Goal: Navigation & Orientation: Understand site structure

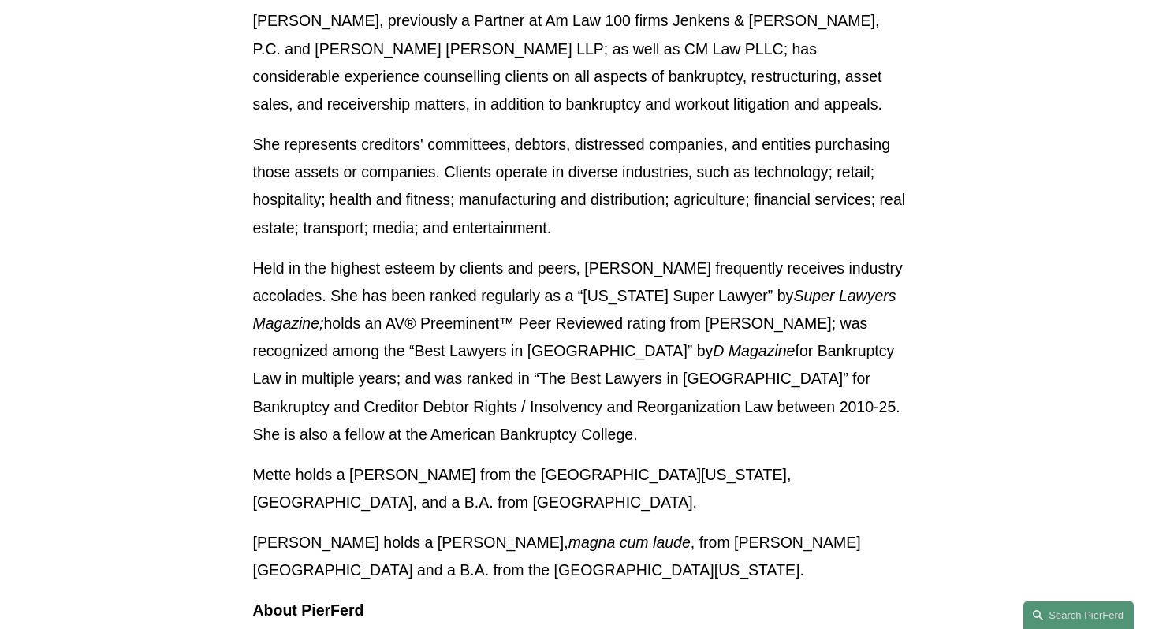
scroll to position [1609, 0]
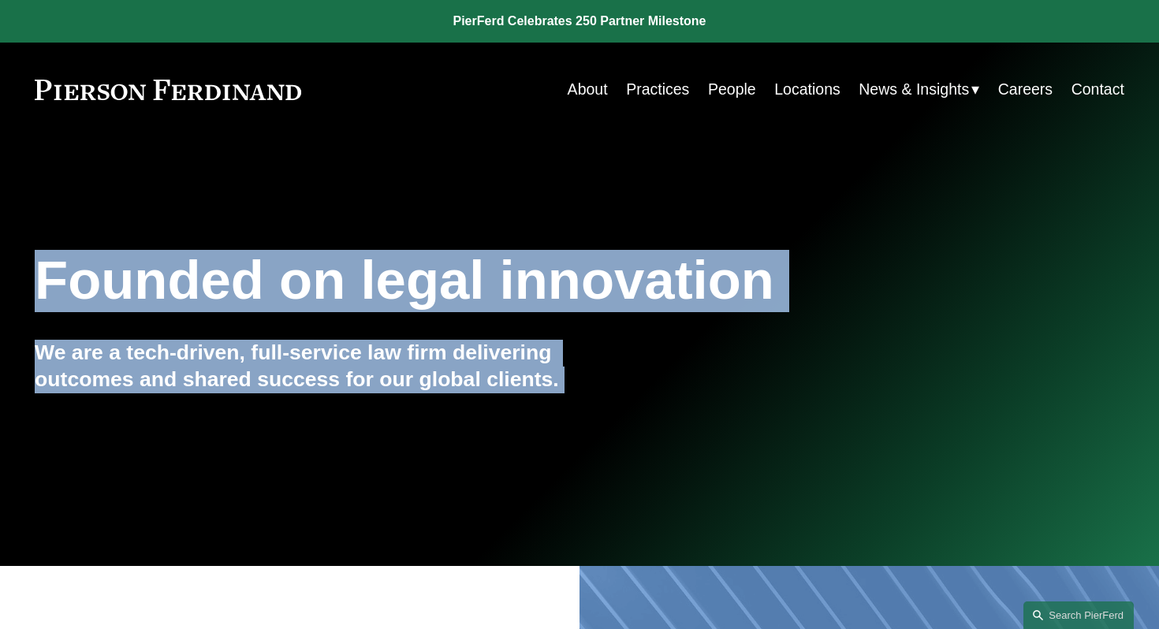
drag, startPoint x: 654, startPoint y: 316, endPoint x: 649, endPoint y: -125, distance: 440.2
click at [663, 93] on link "Practices" at bounding box center [657, 89] width 63 height 31
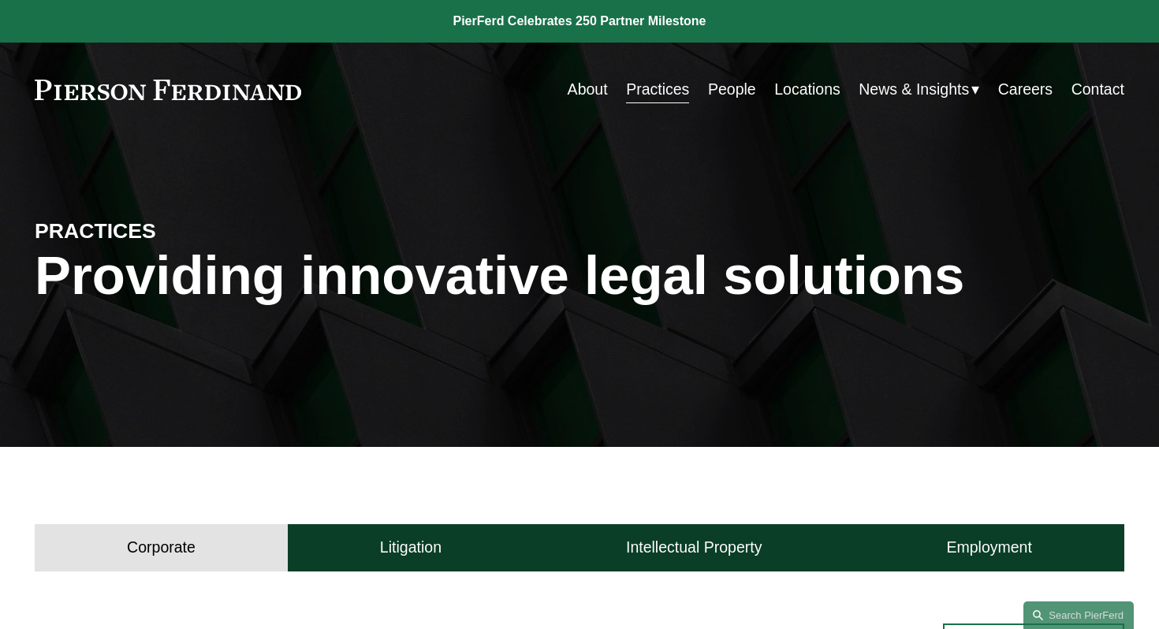
click at [716, 85] on link "People" at bounding box center [732, 89] width 48 height 31
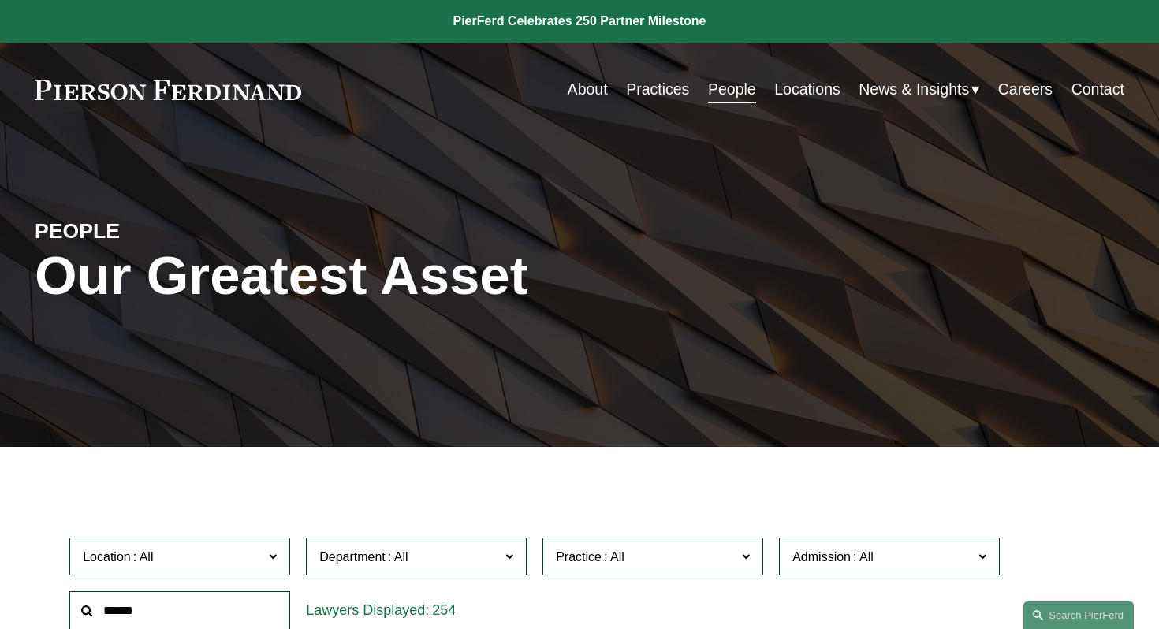
click at [799, 87] on link "Locations" at bounding box center [808, 89] width 66 height 31
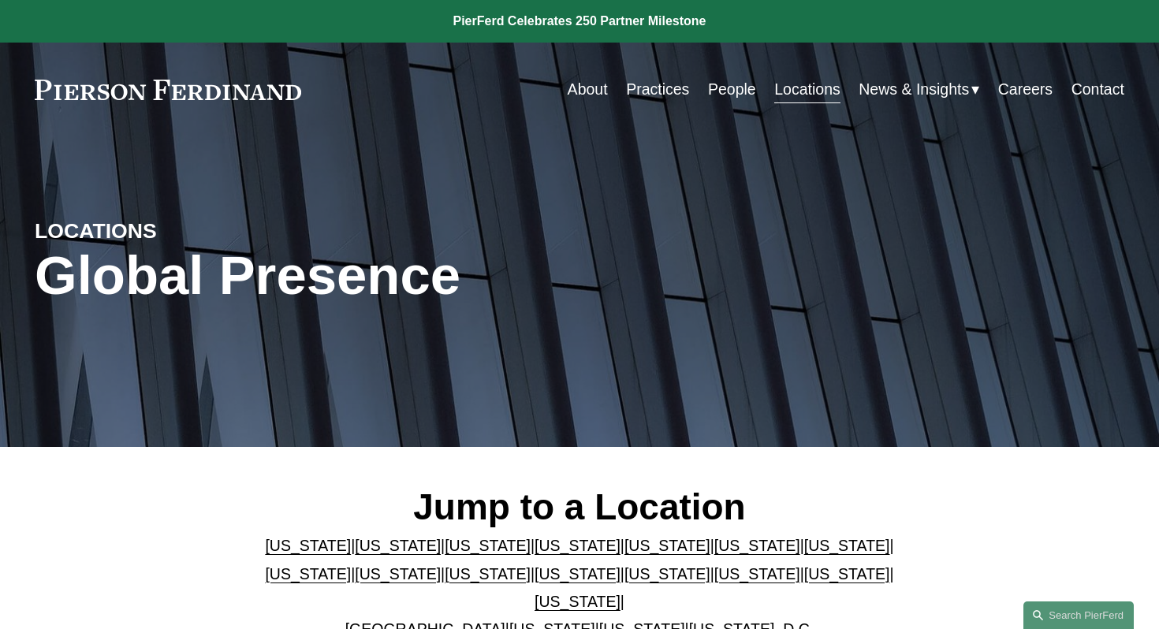
click at [868, 95] on span "News & Insights" at bounding box center [914, 90] width 110 height 28
click at [1012, 95] on link "Careers" at bounding box center [1026, 89] width 54 height 31
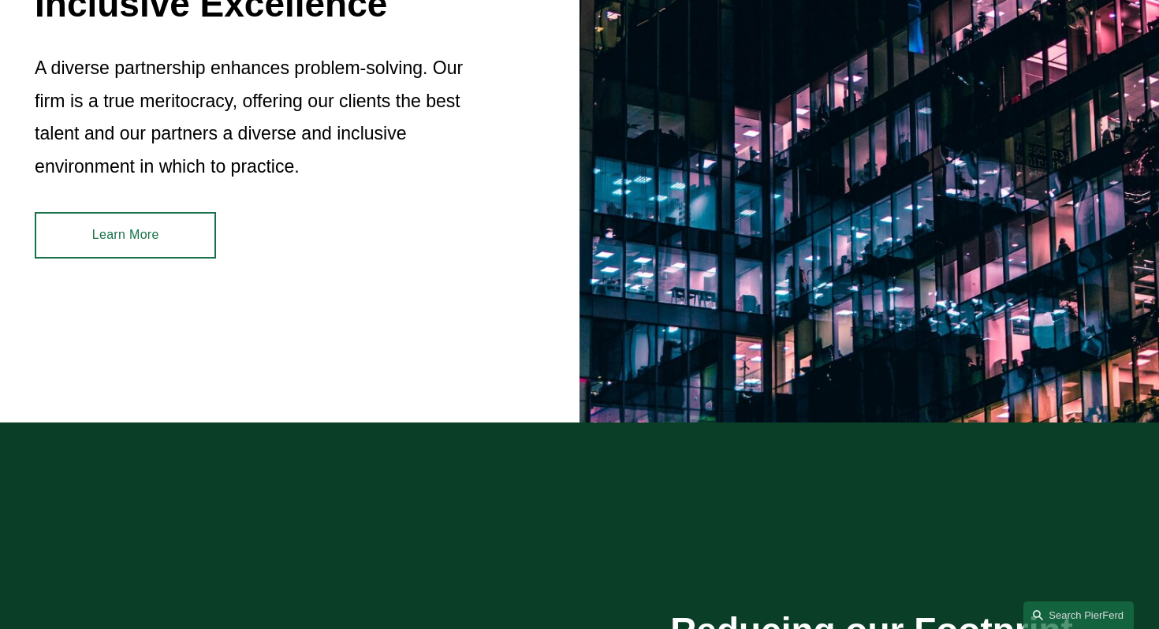
scroll to position [1609, 0]
